Goal: Task Accomplishment & Management: Use online tool/utility

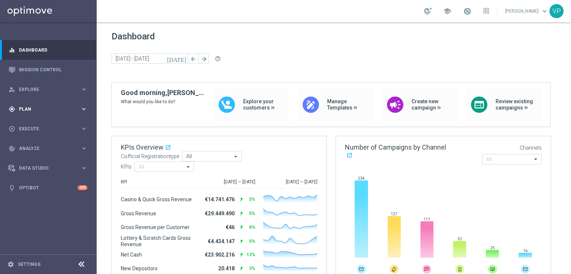
click at [57, 104] on div "gps_fixed Plan keyboard_arrow_right" at bounding box center [48, 109] width 96 height 20
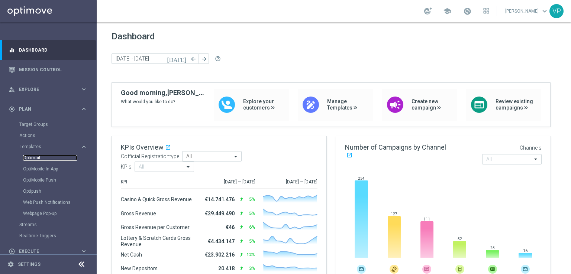
click at [36, 157] on link "Optimail" at bounding box center [50, 158] width 54 height 6
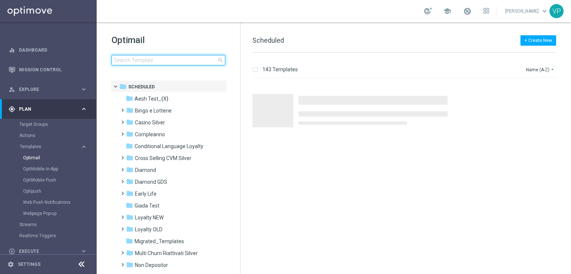
click at [177, 59] on input at bounding box center [169, 60] width 114 height 10
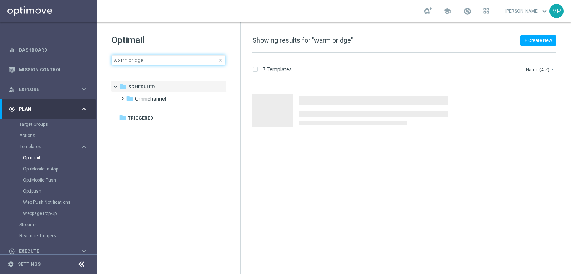
type input "warm bridge"
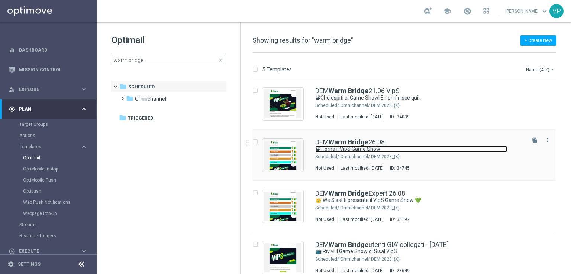
click at [416, 151] on link "📽 Torna il VipS Game Show" at bounding box center [411, 149] width 192 height 7
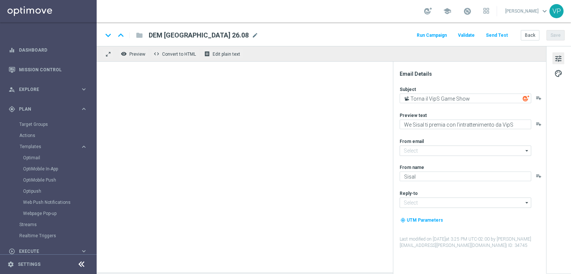
type input "[EMAIL_ADDRESS][DOMAIN_NAME]"
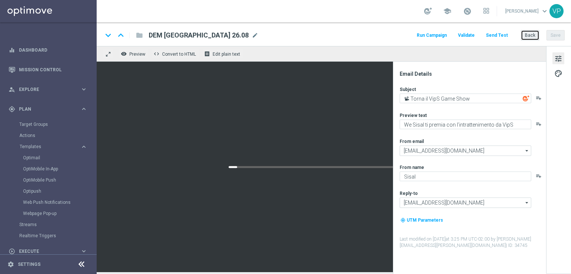
click at [528, 37] on button "Back" at bounding box center [530, 35] width 19 height 10
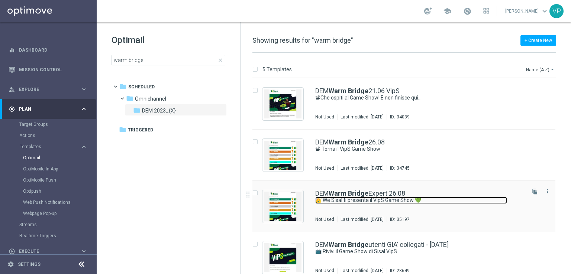
click at [457, 200] on link "👑 We Sisal ti presenta il VipS Game Show 💚" at bounding box center [411, 200] width 192 height 7
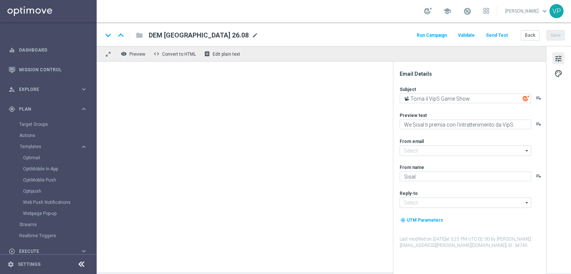
type input "[EMAIL_ADDRESS][DOMAIN_NAME]"
type textarea "👑 We Sisal ti presenta il VipS Game Show 💚"
type textarea "Scopri l’intrattenimento esclusivo in live streaming📽"
